Goal: Navigation & Orientation: Find specific page/section

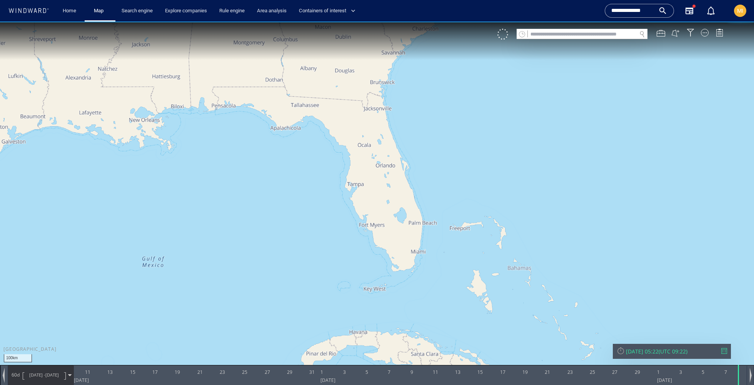
click at [13, 18] on div "**********" at bounding box center [378, 11] width 743 height 19
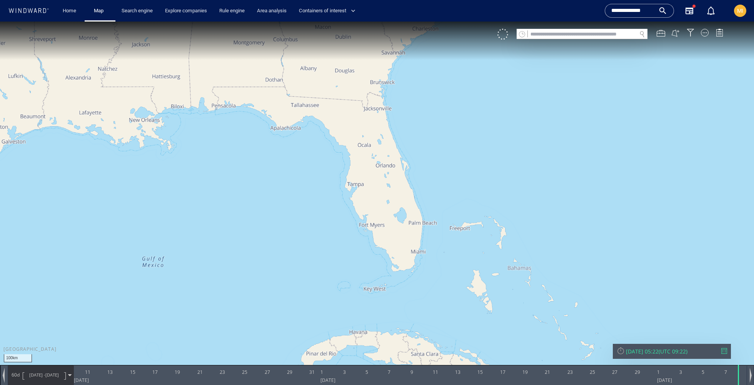
click at [24, 13] on icon at bounding box center [28, 10] width 41 height 5
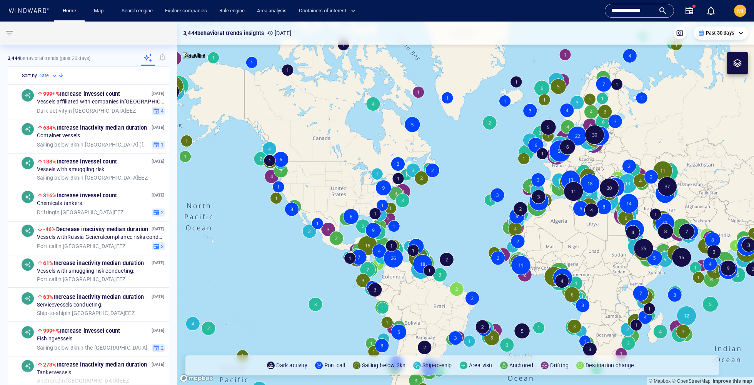
click at [741, 14] on div "MI" at bounding box center [741, 10] width 6 height 9
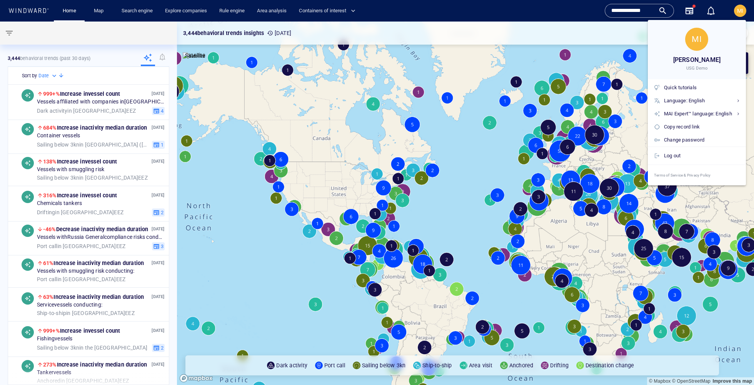
click at [741, 14] on div at bounding box center [377, 192] width 754 height 385
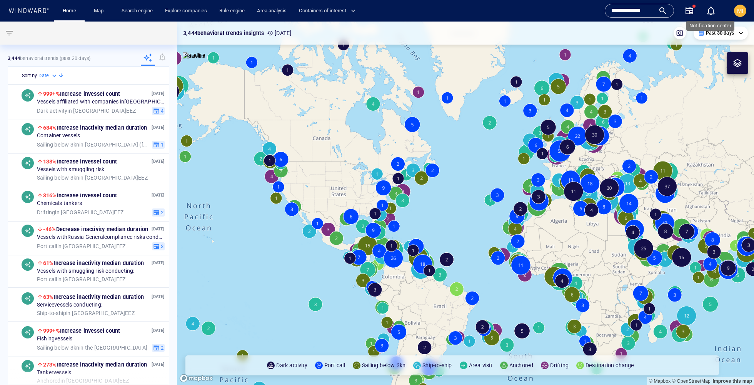
click at [710, 12] on div "button" at bounding box center [711, 10] width 9 height 9
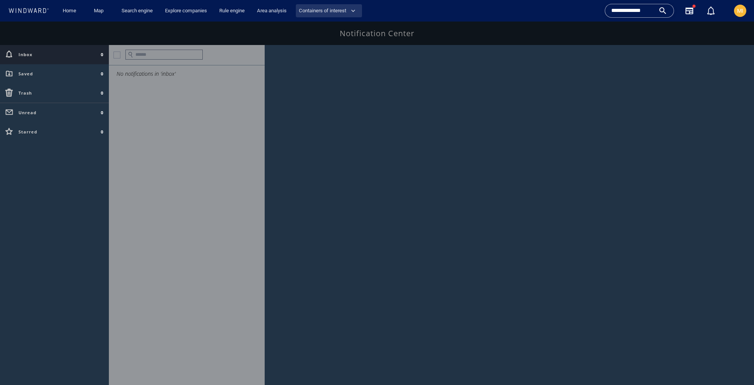
click at [307, 15] on button "Containers of interest" at bounding box center [329, 10] width 66 height 13
click at [278, 11] on div at bounding box center [377, 192] width 754 height 385
click at [266, 12] on link "Area analysis" at bounding box center [272, 10] width 36 height 13
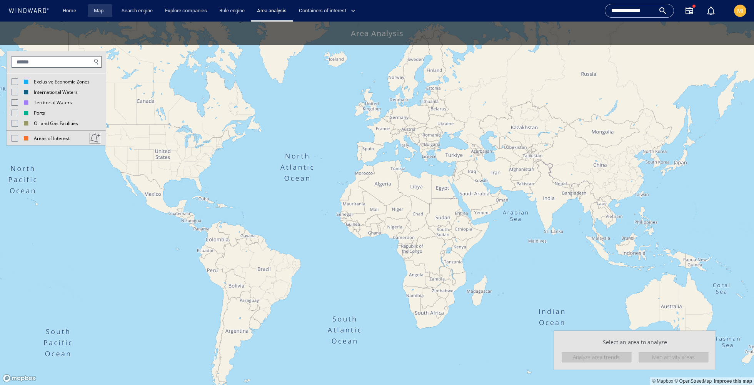
click at [99, 14] on link "Map" at bounding box center [100, 10] width 18 height 13
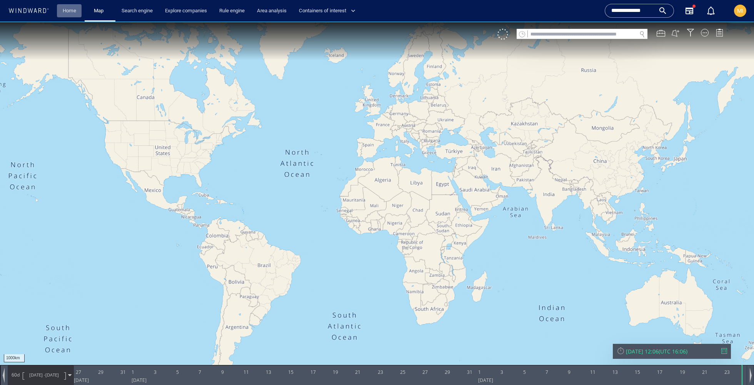
click at [60, 16] on link "Home" at bounding box center [70, 10] width 20 height 13
